Goal: Information Seeking & Learning: Learn about a topic

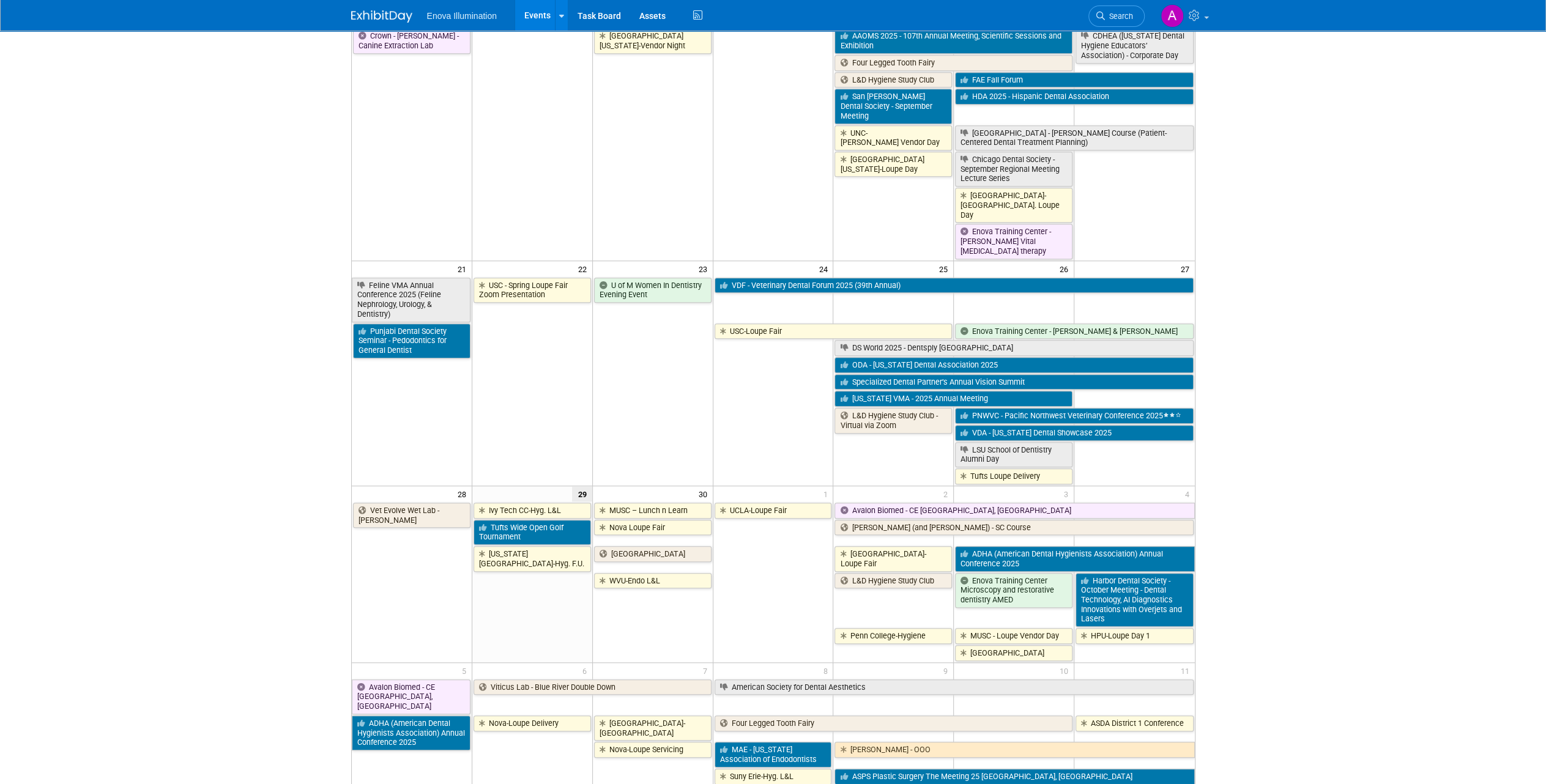
scroll to position [770, 0]
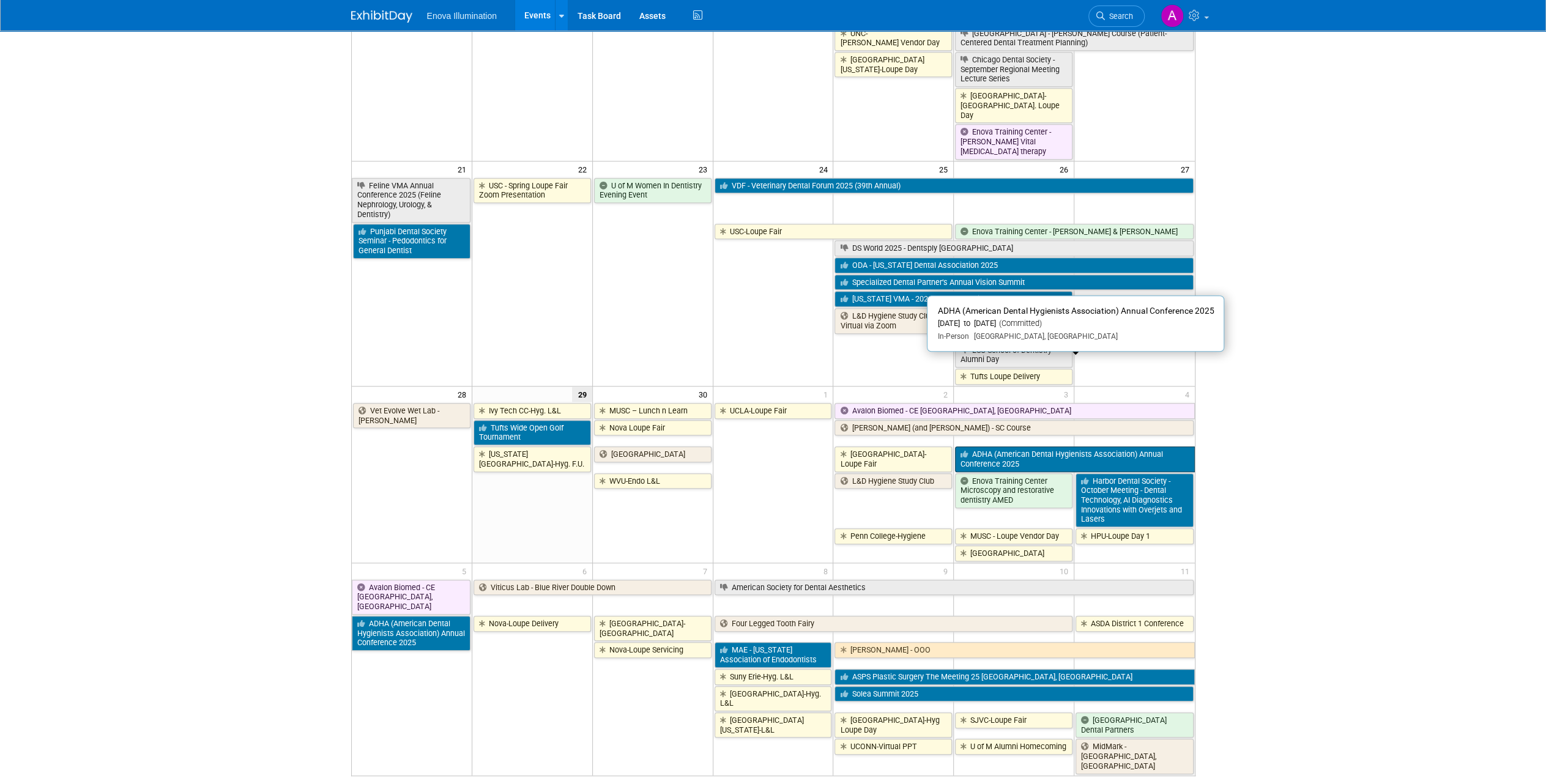
click at [1028, 446] on link "ADHA (American Dental Hygienists Association) Annual Conference 2025" at bounding box center [1074, 458] width 239 height 25
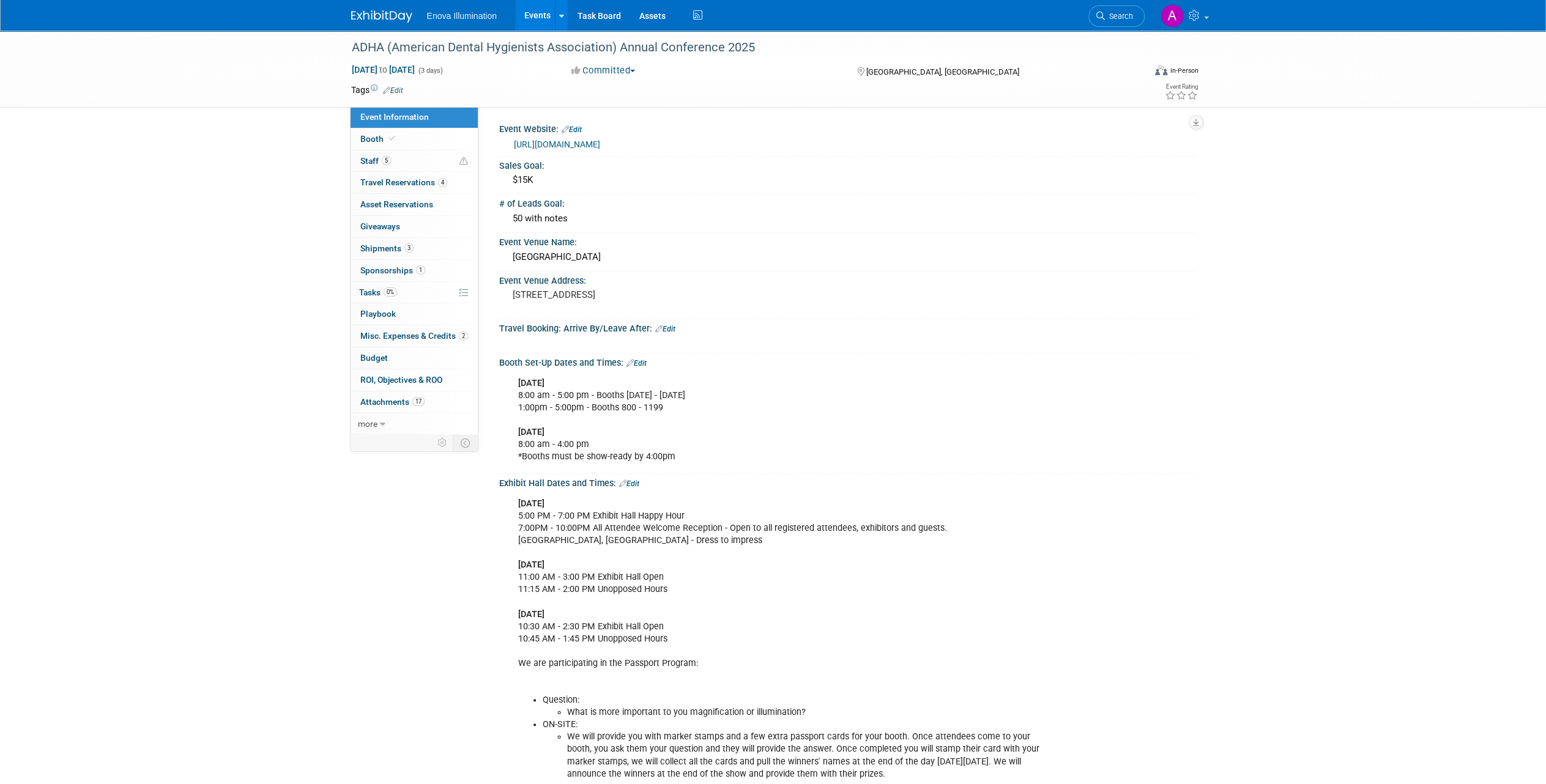
click at [362, 19] on img at bounding box center [382, 16] width 61 height 12
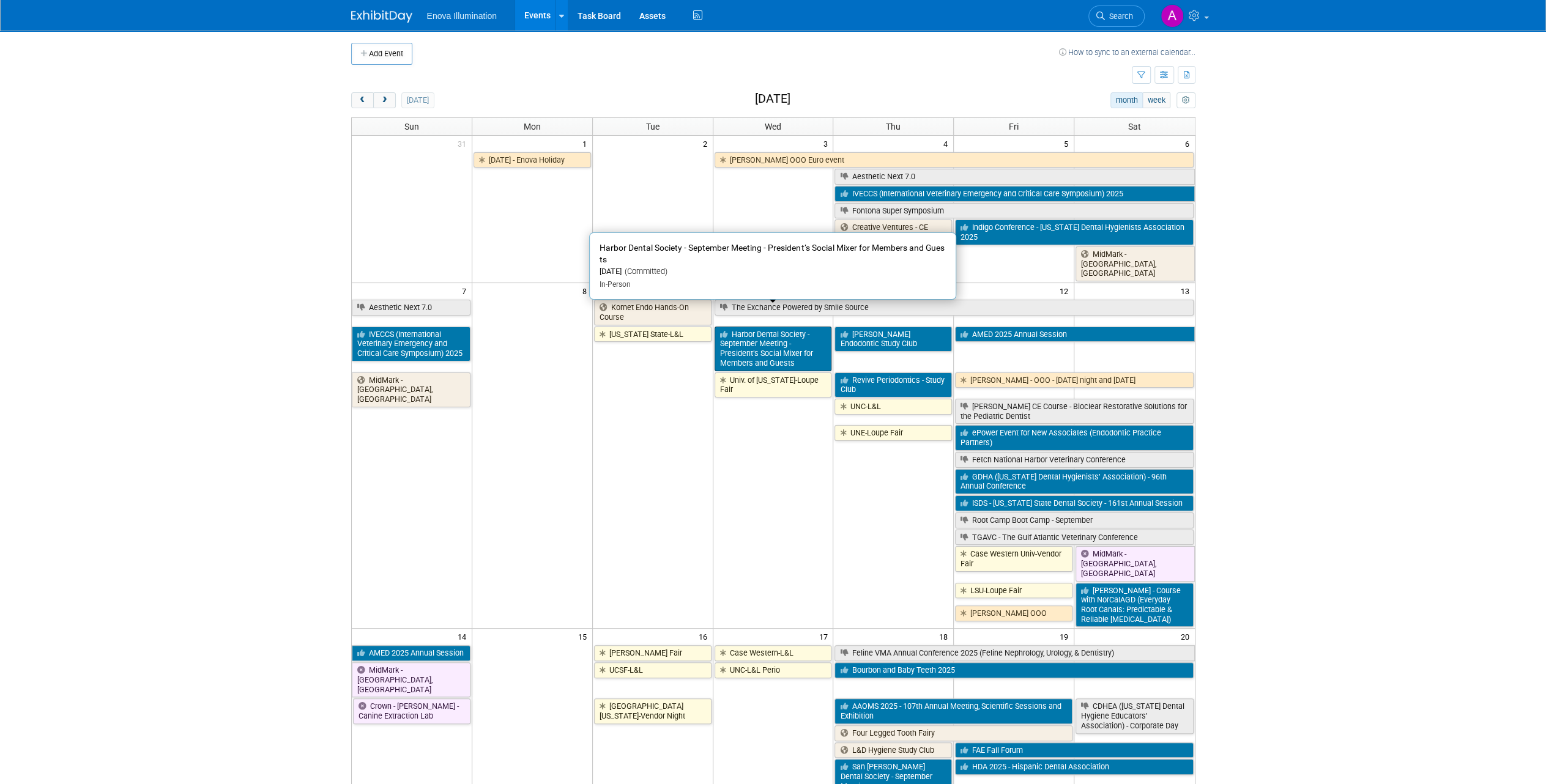
click at [780, 335] on link "Harbor Dental Society - September Meeting - President’s Social Mixer for Member…" at bounding box center [773, 349] width 118 height 45
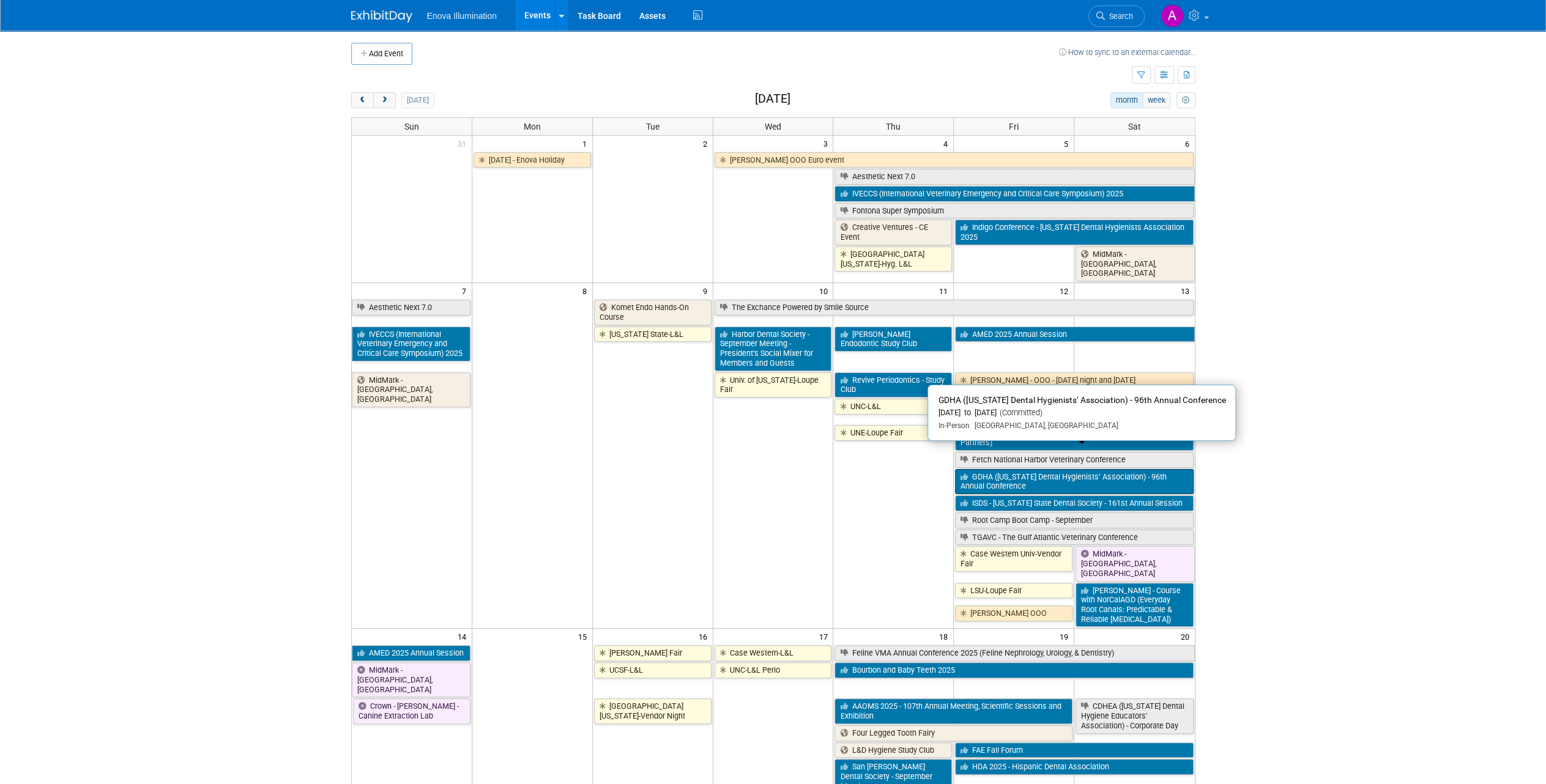
click at [1050, 469] on link "GDHA (Georgia Dental Hygienists’ Association) - 96th Annual Conference" at bounding box center [1073, 481] width 238 height 25
click at [986, 496] on link "ISDS - Illinois State Dental Society - 161st Annual Session" at bounding box center [1073, 503] width 238 height 16
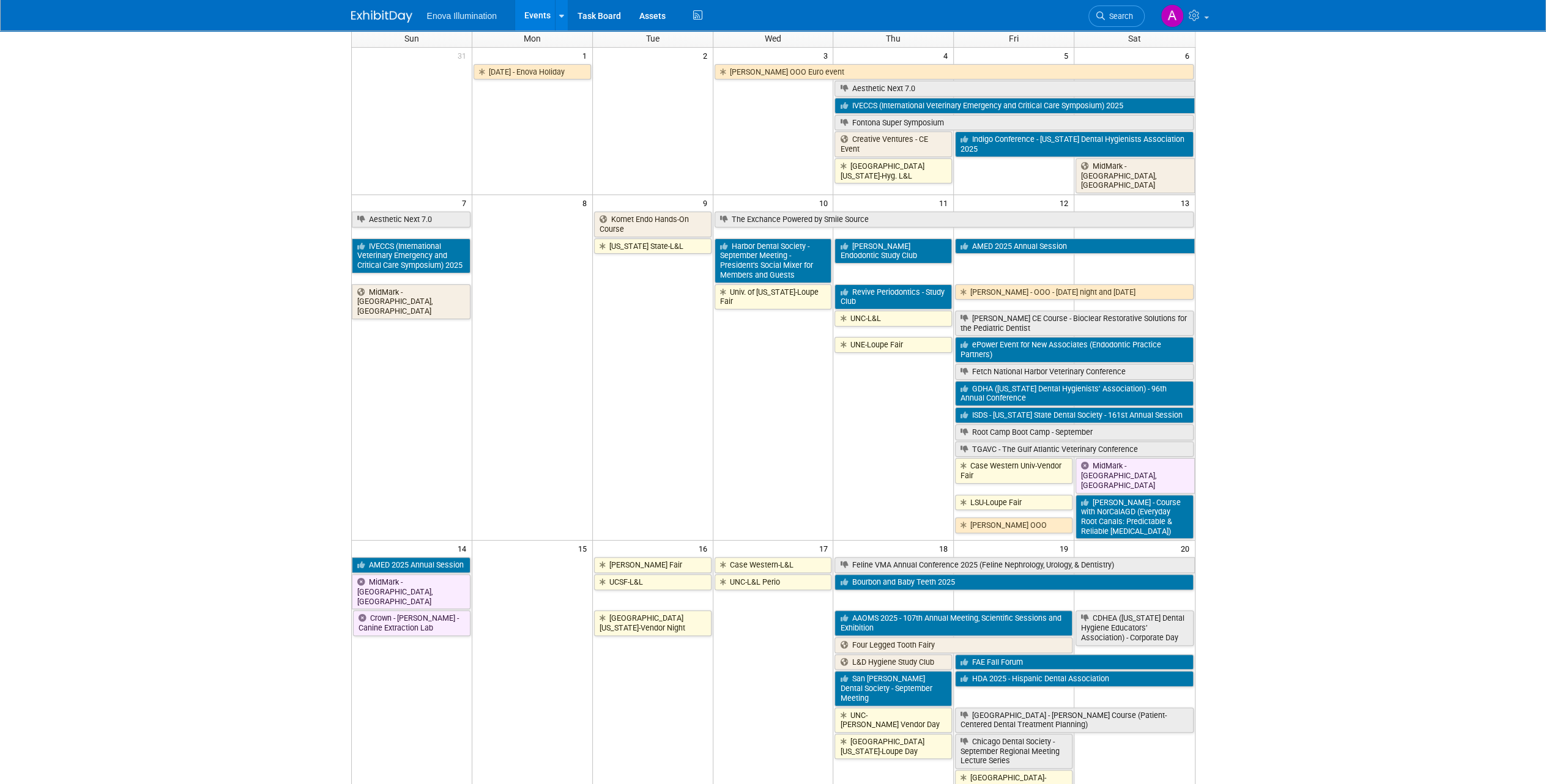
scroll to position [68, 0]
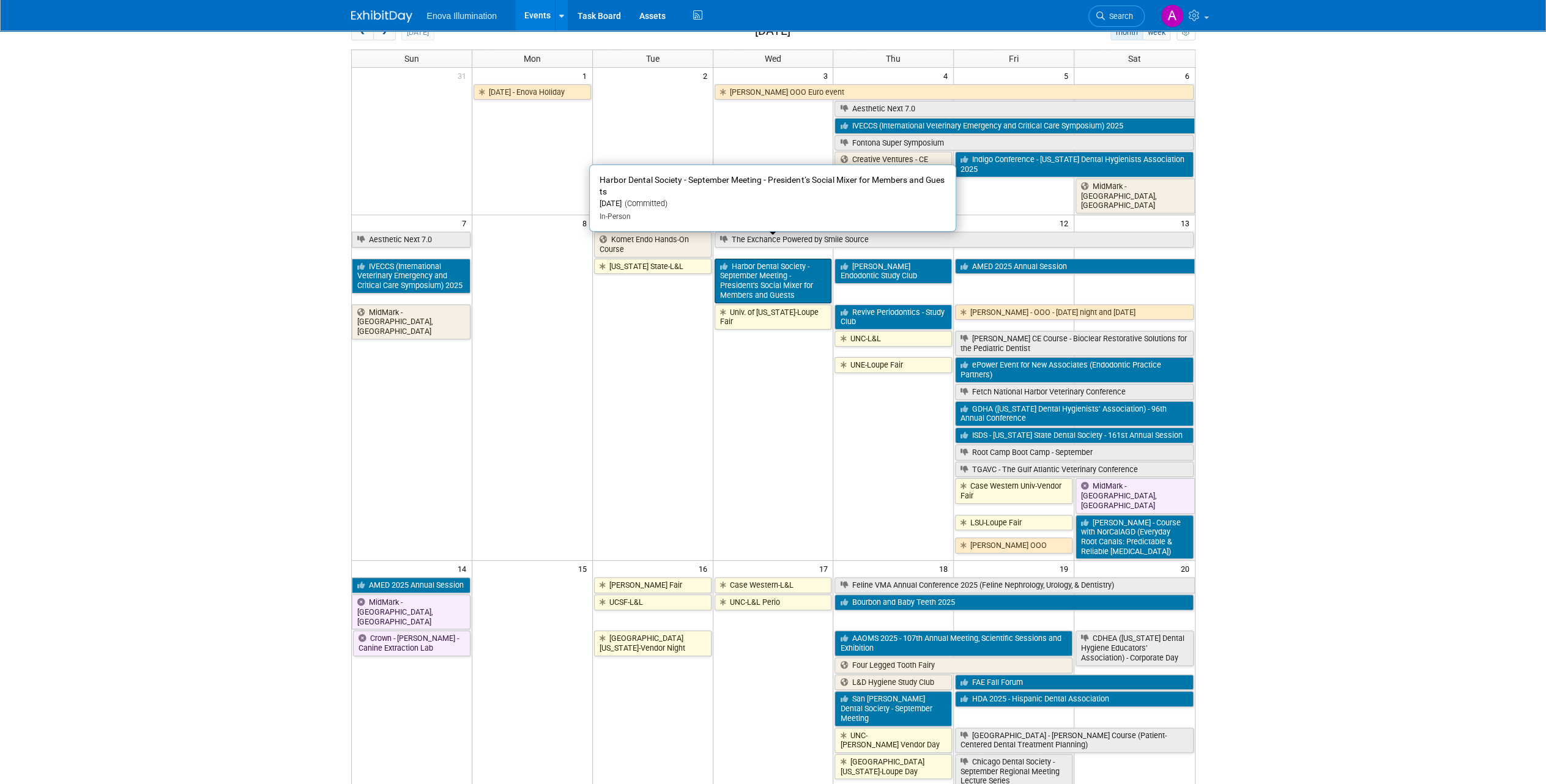
click at [755, 258] on link "Harbor Dental Society - September Meeting - President’s Social Mixer for Member…" at bounding box center [773, 281] width 118 height 45
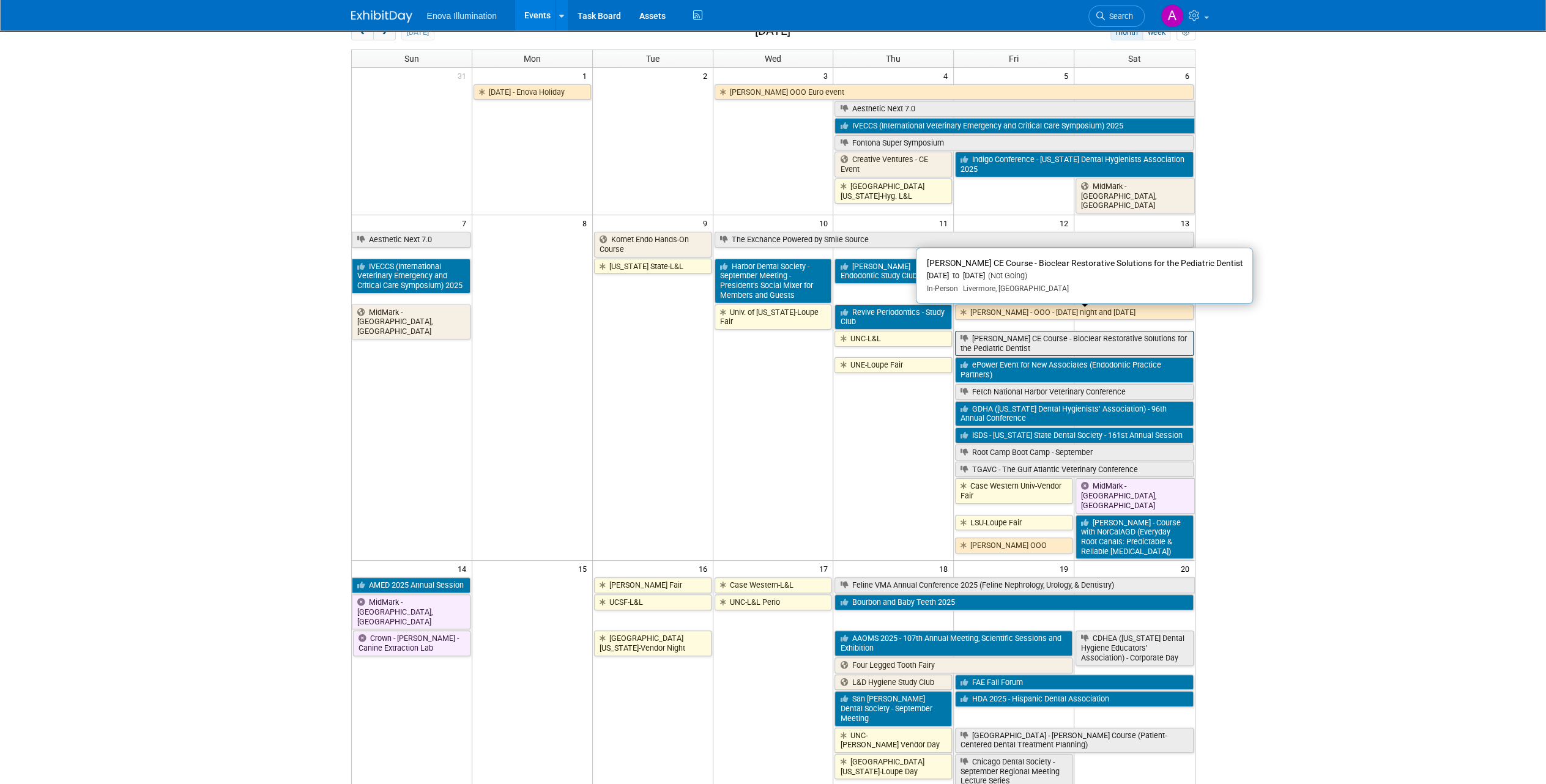
click at [1145, 331] on link "Dr. Solomon CE Course - Bioclear Restorative Solutions for the Pediatric Dentist" at bounding box center [1073, 343] width 238 height 25
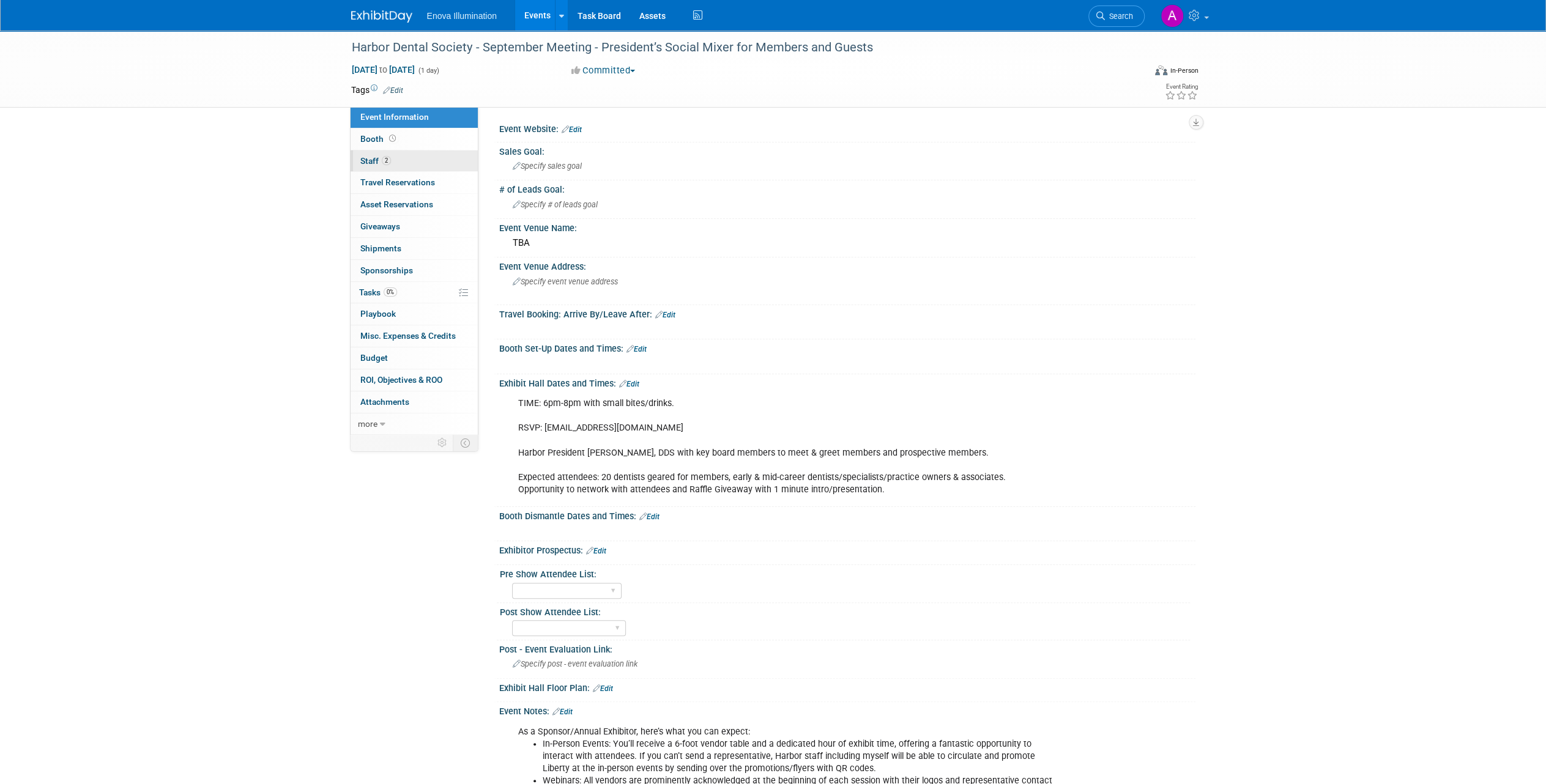
click at [386, 160] on span "2" at bounding box center [386, 160] width 9 height 9
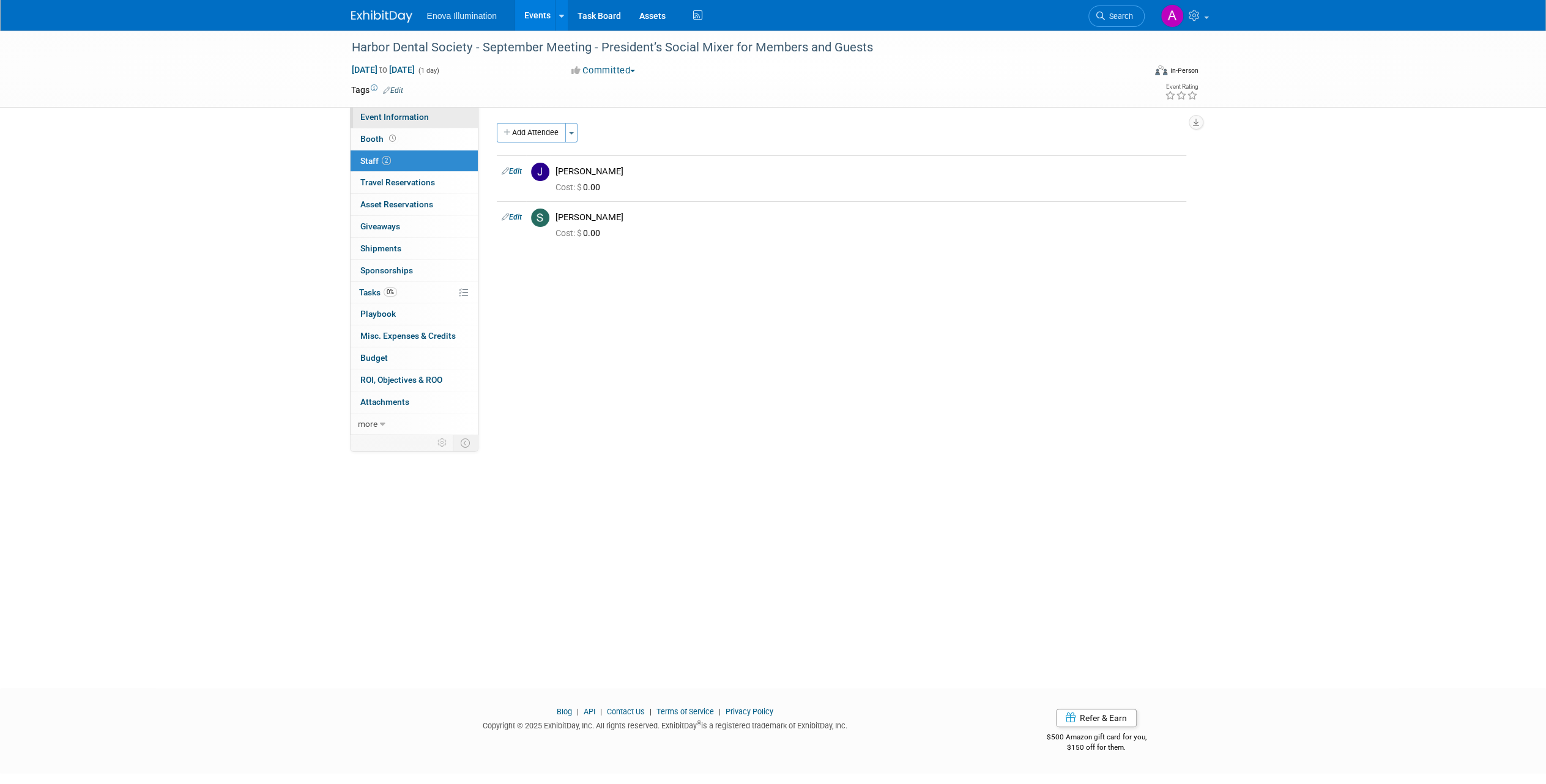
click at [399, 111] on link "Event Information" at bounding box center [414, 117] width 127 height 21
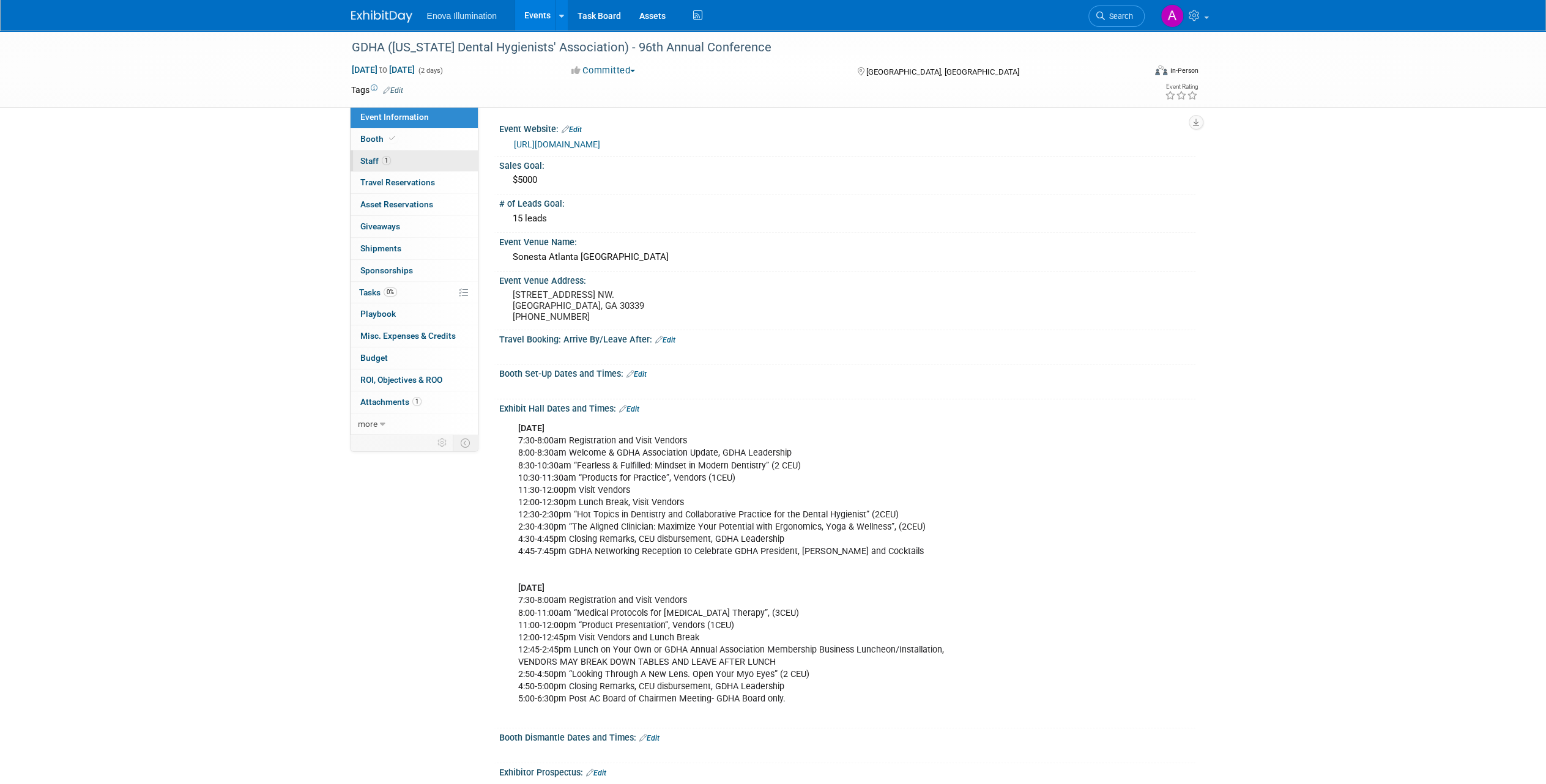
click at [411, 156] on link "1 Staff 1" at bounding box center [414, 161] width 127 height 21
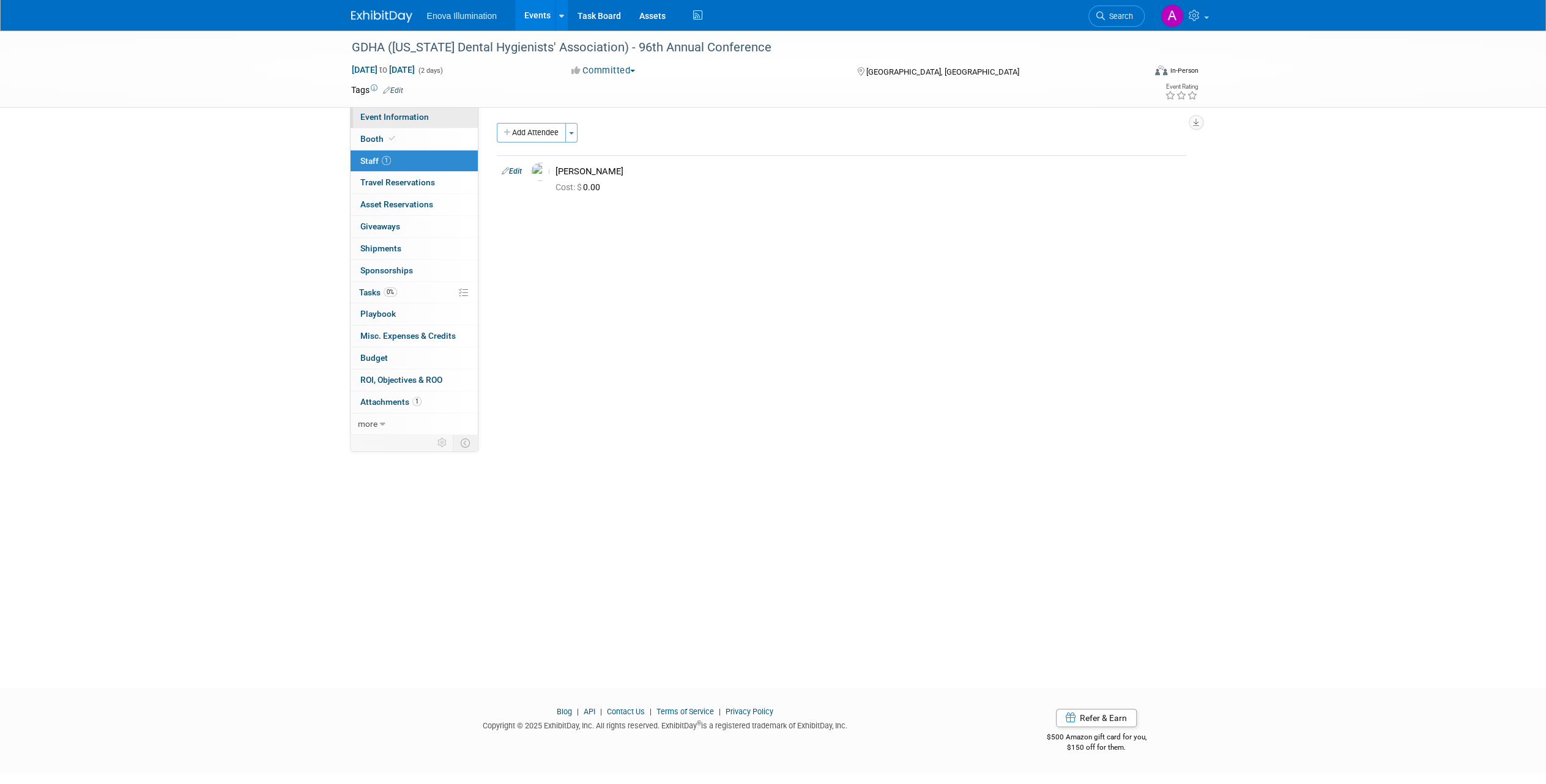
click at [416, 109] on link "Event Information" at bounding box center [414, 117] width 127 height 21
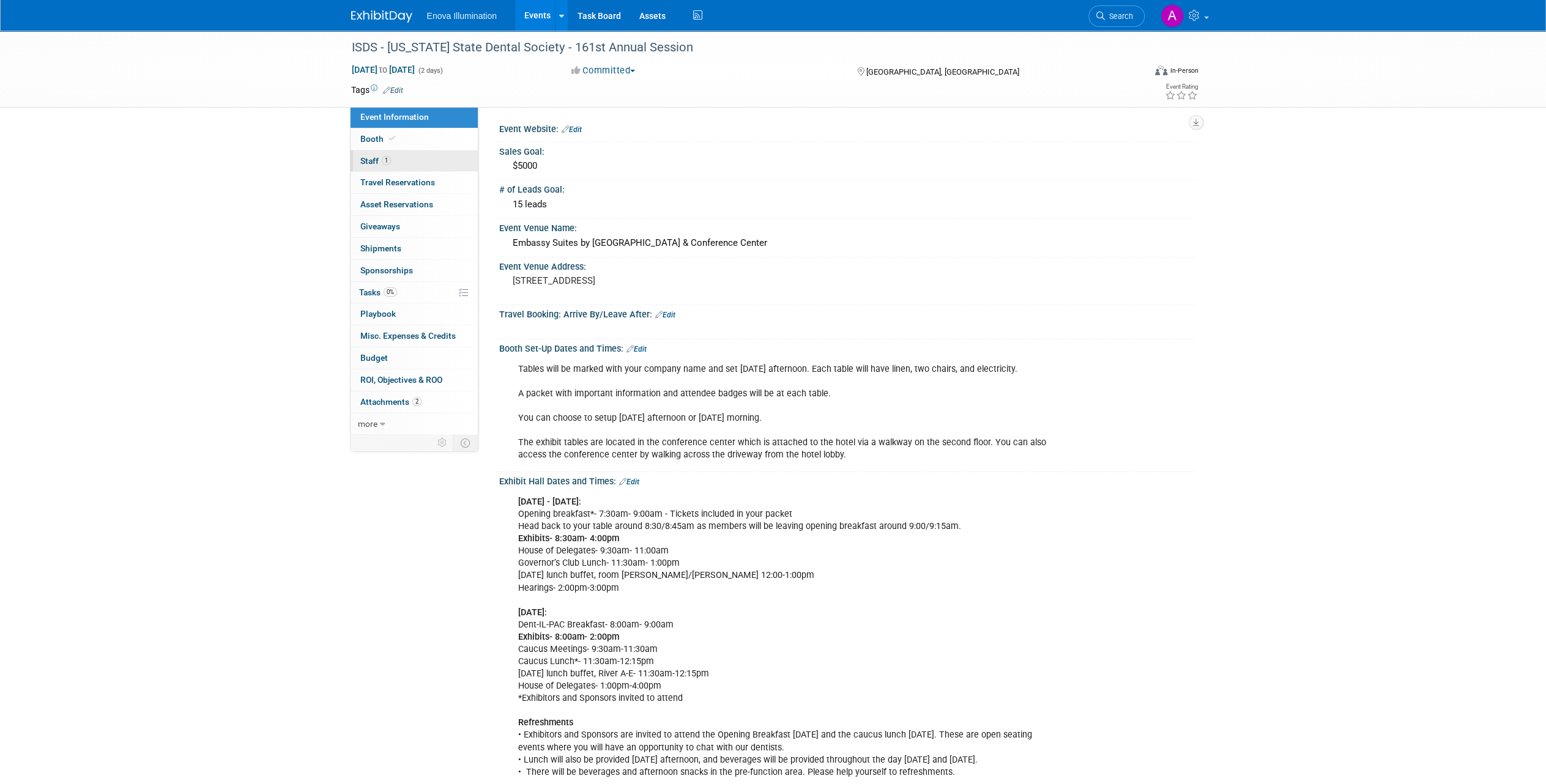
click at [391, 161] on link "1 Staff 1" at bounding box center [414, 161] width 127 height 21
